Goal: Check status

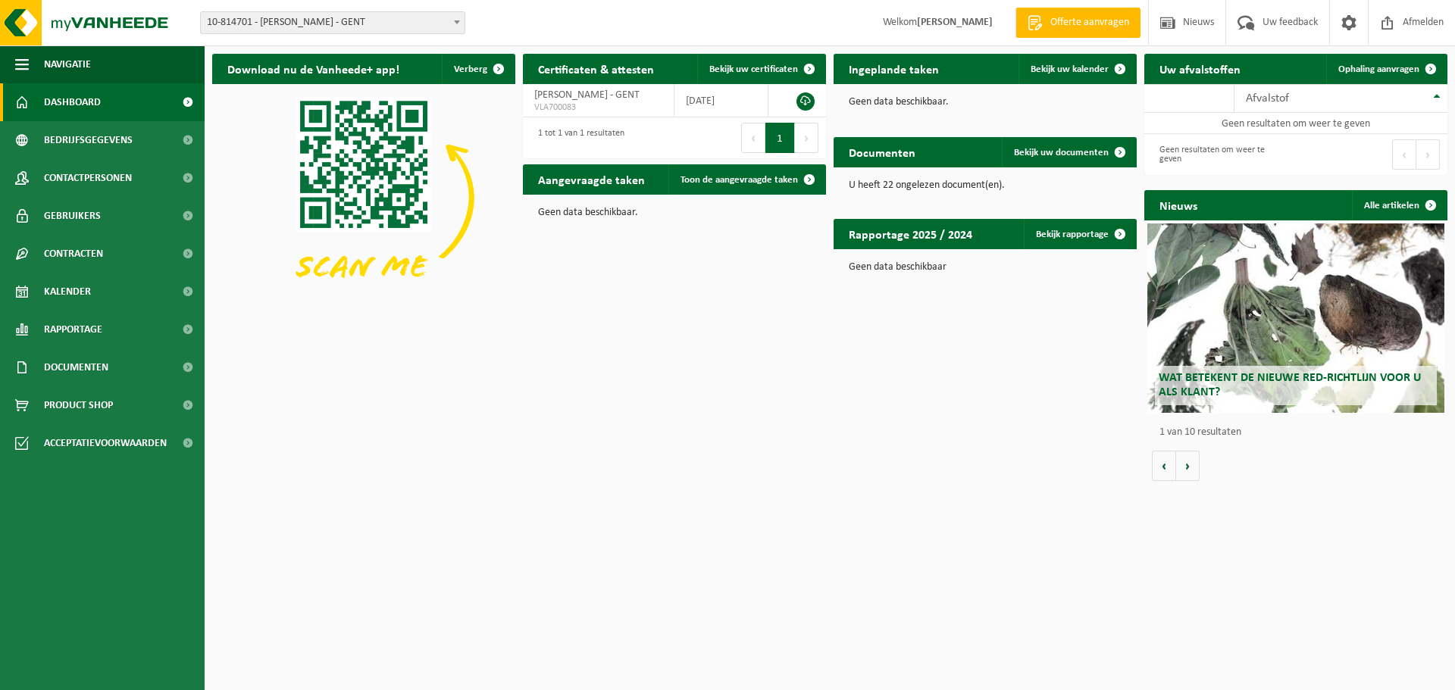
click at [456, 20] on span at bounding box center [456, 22] width 15 height 20
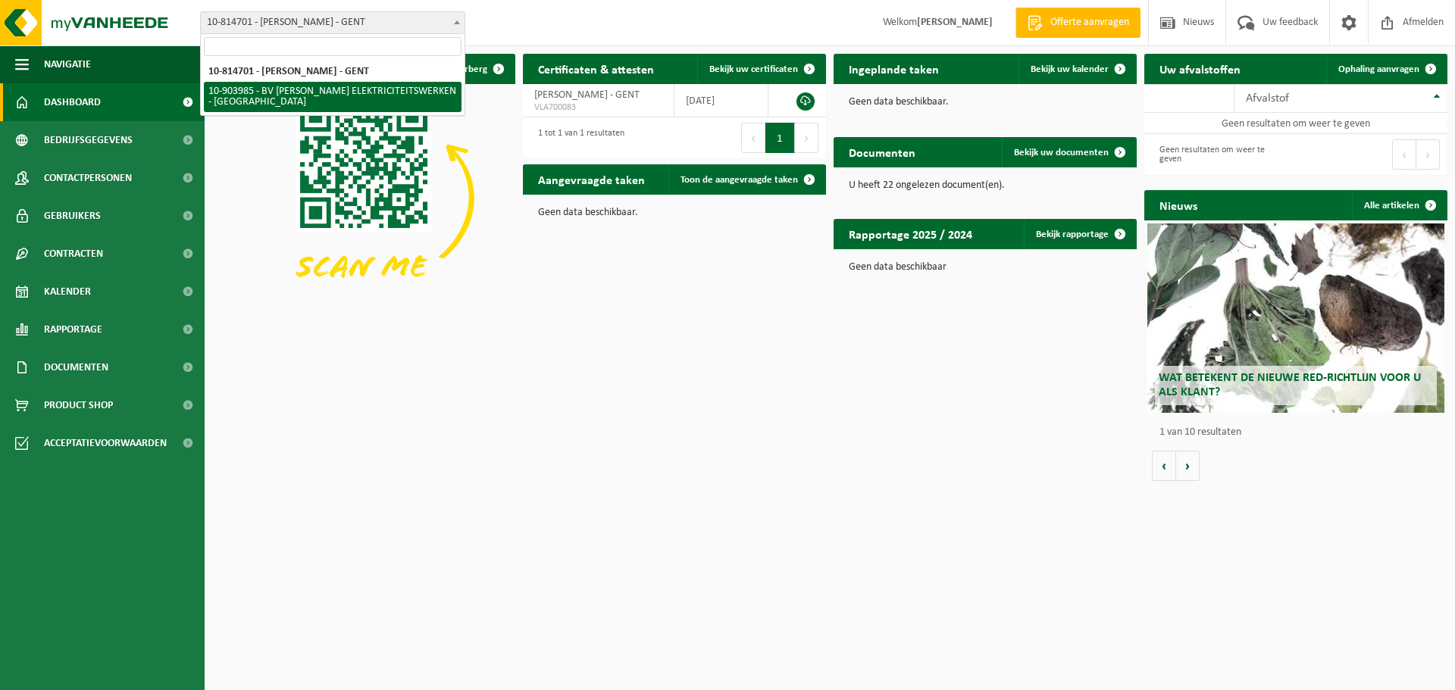
select select "121502"
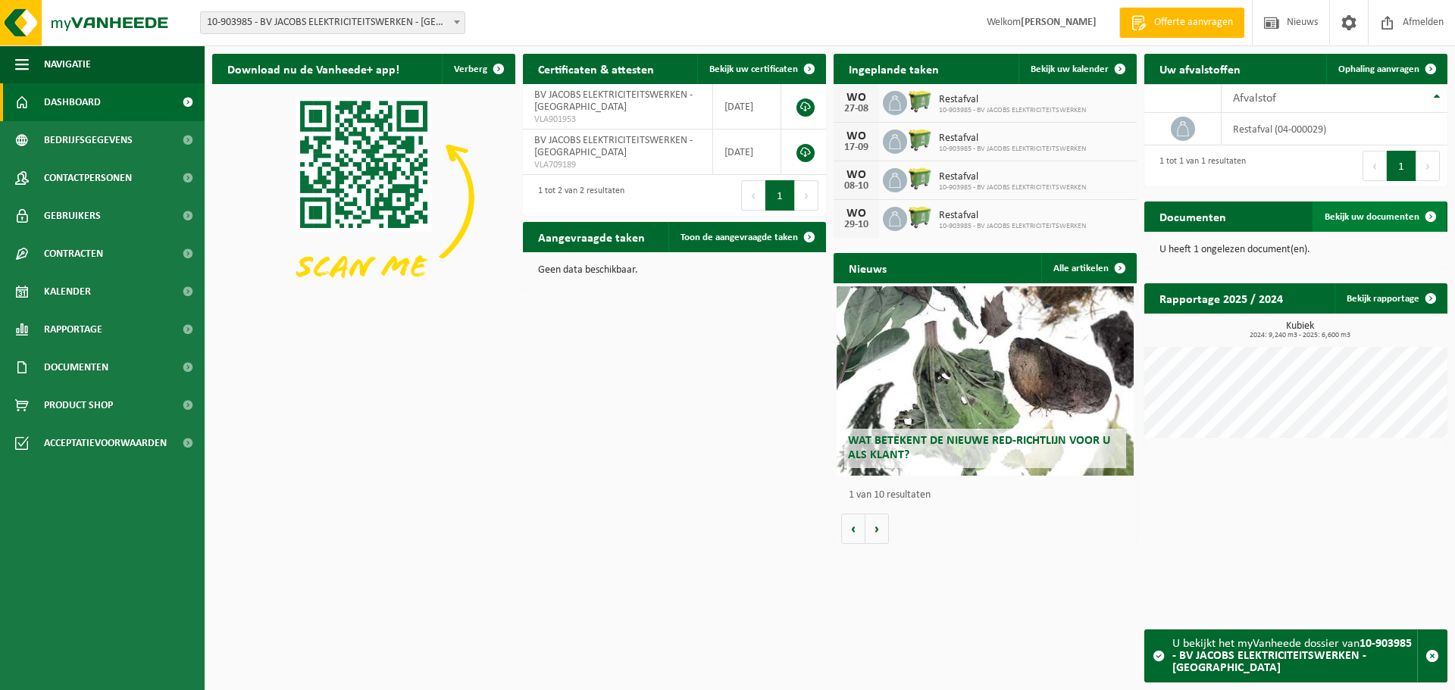
click at [1386, 220] on span "Bekijk uw documenten" at bounding box center [1371, 217] width 95 height 10
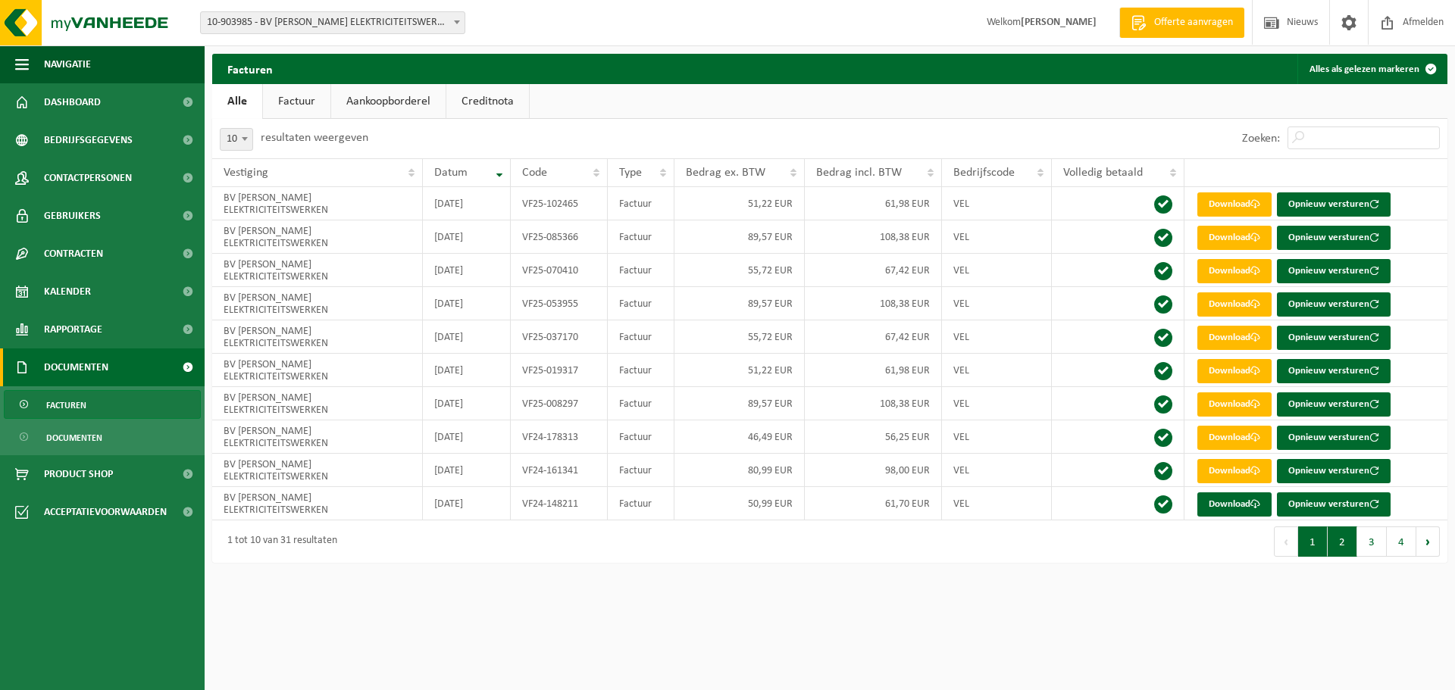
click at [1345, 553] on button "2" at bounding box center [1342, 542] width 30 height 30
click at [1373, 545] on button "3" at bounding box center [1372, 542] width 30 height 30
click at [1400, 546] on button "4" at bounding box center [1401, 542] width 30 height 30
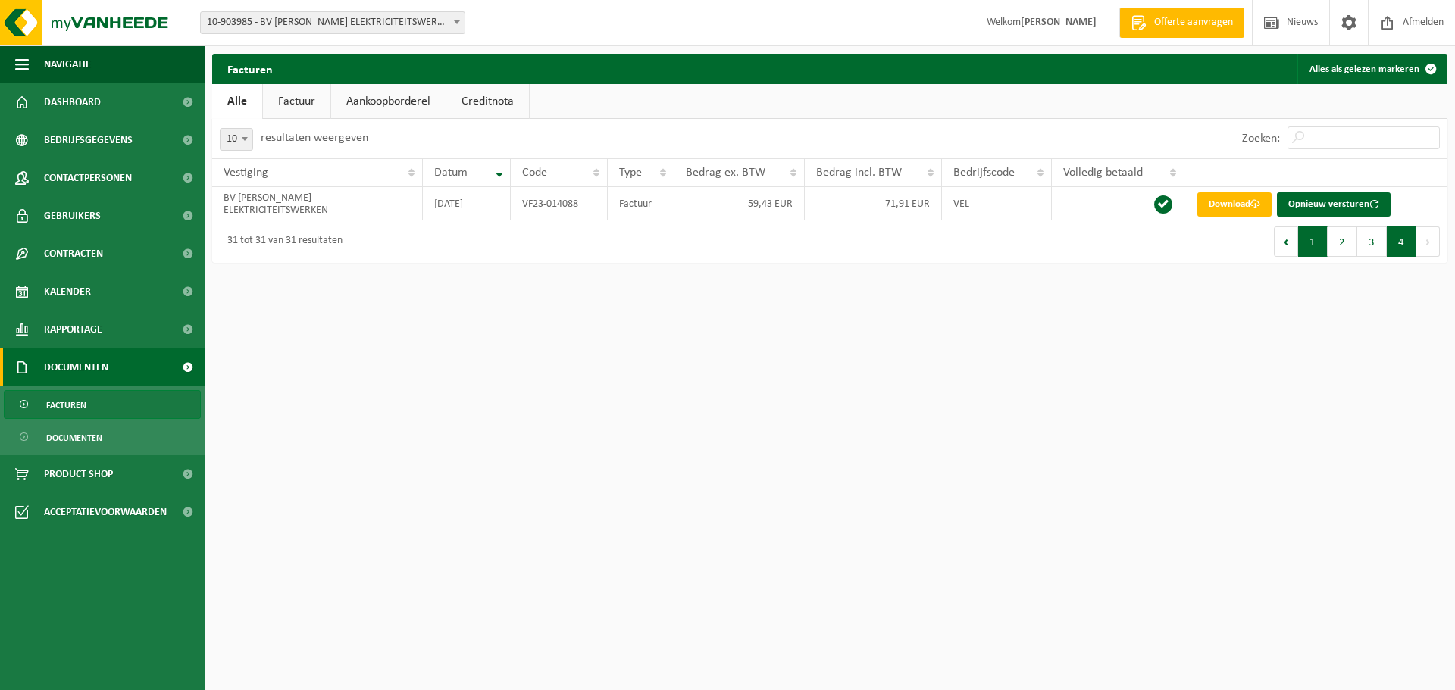
click at [1320, 246] on button "1" at bounding box center [1313, 242] width 30 height 30
